Goal: Navigation & Orientation: Find specific page/section

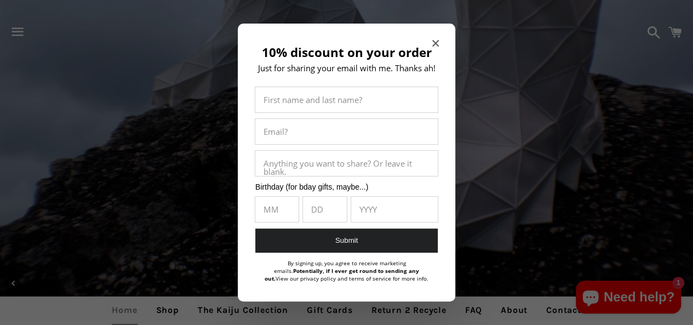
click at [435, 44] on icon "Close modal" at bounding box center [435, 43] width 7 height 7
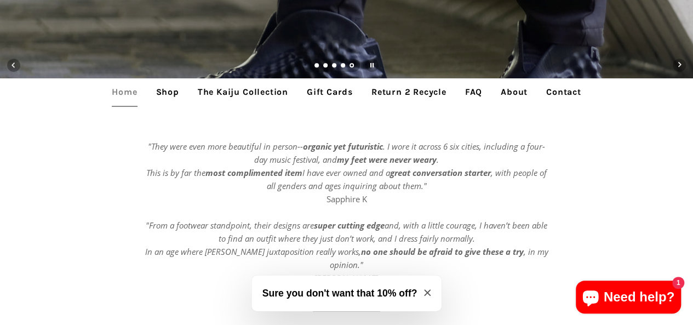
scroll to position [219, 0]
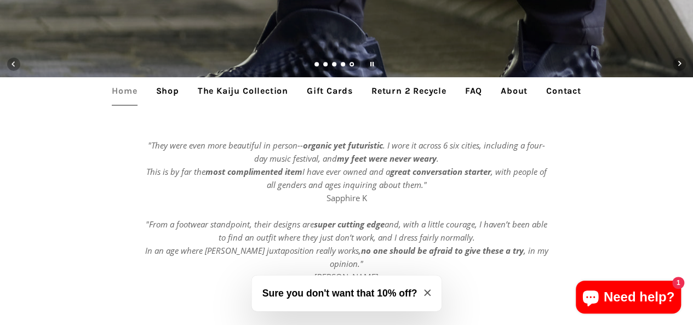
click at [162, 94] on link "Shop" at bounding box center [167, 90] width 39 height 27
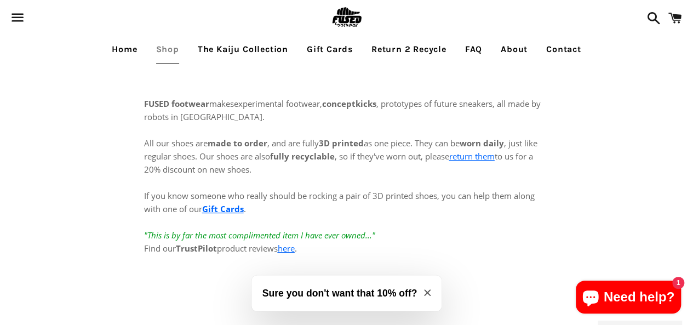
click at [245, 51] on link "The Kaiju Collection" at bounding box center [242, 49] width 107 height 27
